Goal: Task Accomplishment & Management: Use online tool/utility

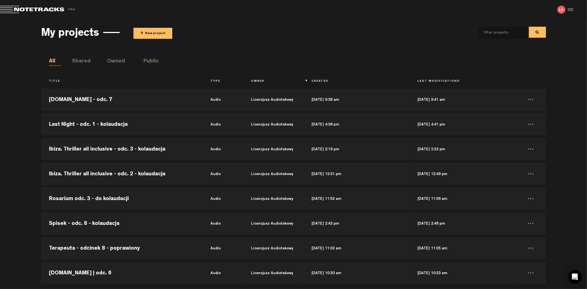
click at [152, 32] on button "+ New project" at bounding box center [152, 33] width 39 height 11
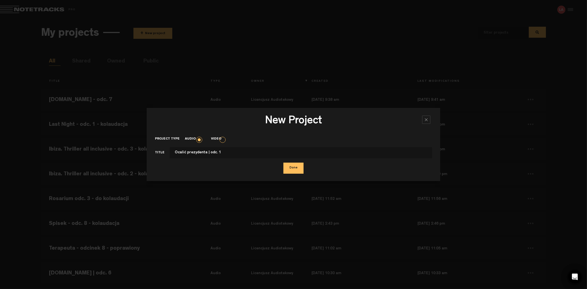
type input "Ocalić prezydenta | odc. 1"
click at [293, 164] on button "Done" at bounding box center [293, 168] width 20 height 11
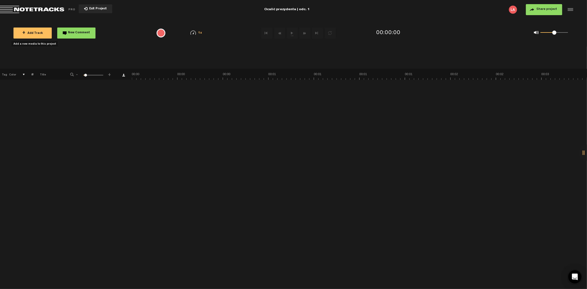
click at [43, 35] on button "+ Add Track" at bounding box center [32, 33] width 38 height 11
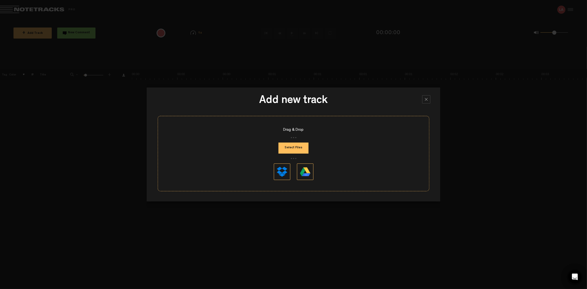
click at [290, 151] on button "Select Files" at bounding box center [293, 147] width 30 height 11
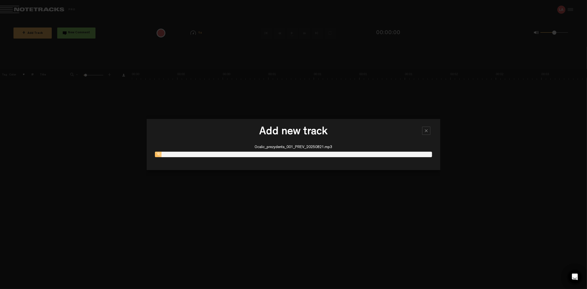
click at [392, 282] on div "Add new track Ocalic_prezydenta_001_PREV_20250821.mp3 0" at bounding box center [293, 144] width 293 height 289
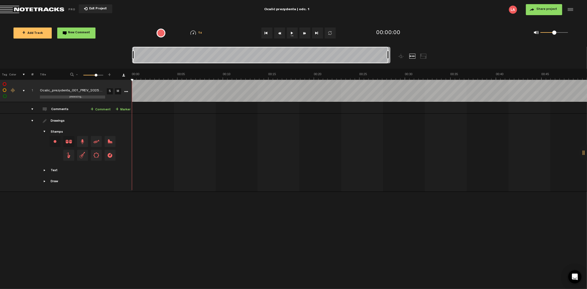
drag, startPoint x: 137, startPoint y: 53, endPoint x: 446, endPoint y: 47, distance: 308.9
click at [446, 47] on div at bounding box center [293, 58] width 323 height 22
click at [535, 11] on button "Share project" at bounding box center [544, 9] width 36 height 11
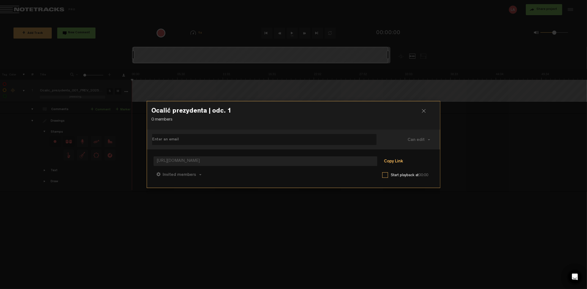
click at [394, 158] on button "Copy Link" at bounding box center [393, 161] width 30 height 11
click at [493, 175] on div at bounding box center [293, 144] width 587 height 289
click at [425, 109] on div at bounding box center [426, 113] width 8 height 8
